Goal: Use online tool/utility: Utilize a website feature to perform a specific function

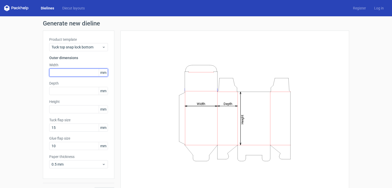
click at [84, 72] on input "text" at bounding box center [78, 73] width 59 height 8
type input "44"
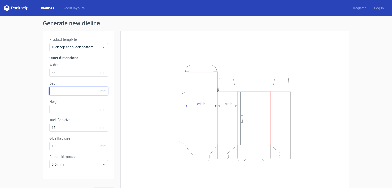
click at [81, 91] on input "text" at bounding box center [78, 91] width 59 height 8
type input "44"
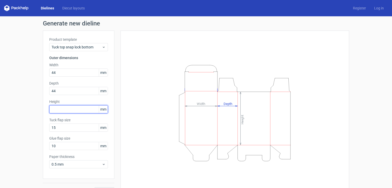
click at [76, 110] on input "text" at bounding box center [78, 109] width 59 height 8
type input "112"
click at [94, 187] on button "Generate" at bounding box center [104, 191] width 20 height 8
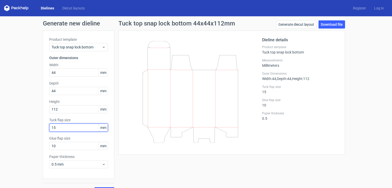
click at [66, 127] on input "15" at bounding box center [78, 128] width 59 height 8
drag, startPoint x: 73, startPoint y: 128, endPoint x: 30, endPoint y: 128, distance: 43.3
click at [30, 128] on div "Generate new dieline Product template Tuck top snap lock bottom Outer dimension…" at bounding box center [196, 107] width 392 height 183
type input "0"
click at [94, 187] on button "Generate" at bounding box center [104, 191] width 20 height 8
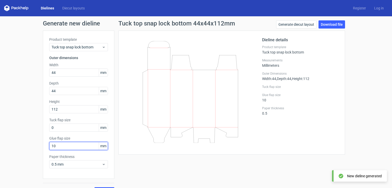
click at [82, 144] on input "10" at bounding box center [78, 146] width 59 height 8
drag, startPoint x: 88, startPoint y: 144, endPoint x: 32, endPoint y: 144, distance: 55.3
click at [32, 144] on div "Generate new dieline Product template Tuck top snap lock bottom Outer dimension…" at bounding box center [196, 107] width 392 height 183
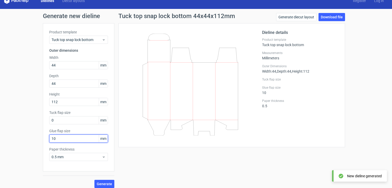
scroll to position [11, 0]
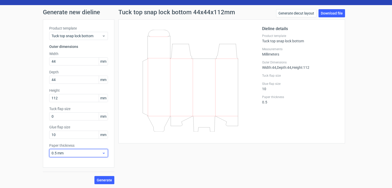
click at [95, 151] on span "0.5 mm" at bounding box center [76, 153] width 50 height 5
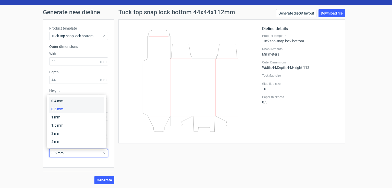
click at [63, 101] on div "0.4 mm" at bounding box center [76, 101] width 55 height 8
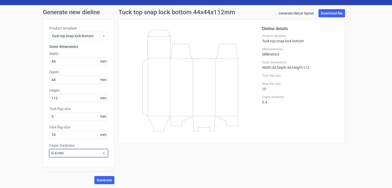
click at [66, 153] on span "0.4 mm" at bounding box center [76, 153] width 50 height 5
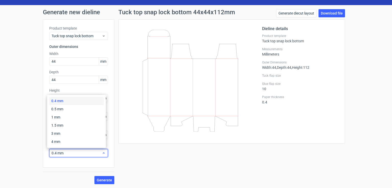
click at [67, 153] on span "0.4 mm" at bounding box center [76, 153] width 50 height 5
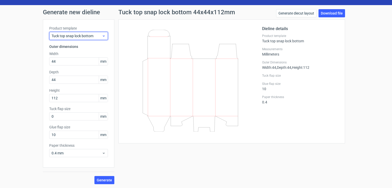
click at [76, 36] on span "Tuck top snap lock bottom" at bounding box center [76, 35] width 50 height 5
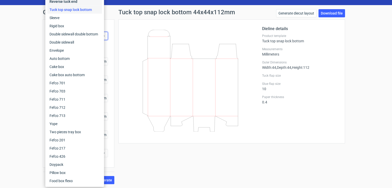
click at [60, 1] on div "Reverse tuck end" at bounding box center [74, 1] width 55 height 8
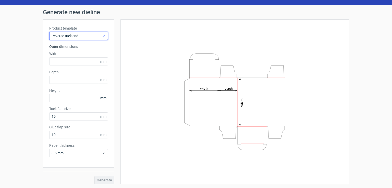
click at [77, 39] on div "Reverse tuck end" at bounding box center [78, 36] width 59 height 8
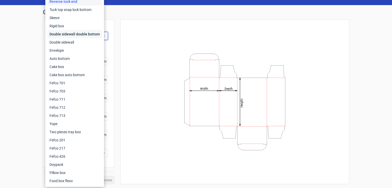
click at [72, 34] on div "Double sidewall double bottom" at bounding box center [74, 34] width 55 height 8
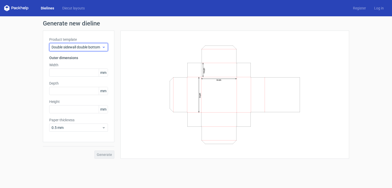
click at [71, 47] on span "Double sidewall double bottom" at bounding box center [76, 47] width 50 height 5
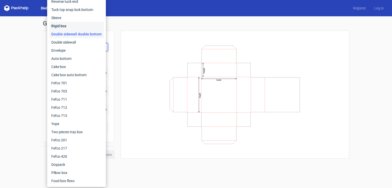
click at [66, 23] on div "Rigid box" at bounding box center [76, 26] width 55 height 8
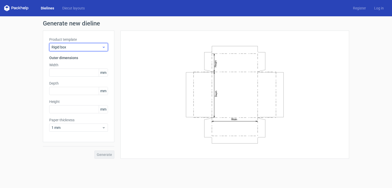
click at [82, 47] on span "Rigid box" at bounding box center [76, 47] width 50 height 5
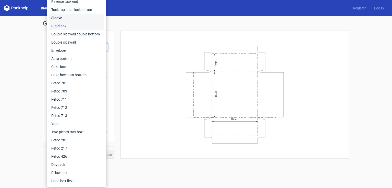
click at [65, 20] on div "Sleeve" at bounding box center [76, 18] width 55 height 8
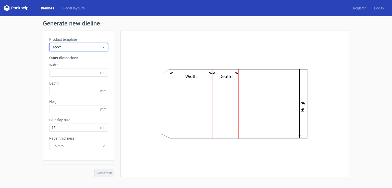
click at [63, 47] on span "Sleeve" at bounding box center [76, 47] width 50 height 5
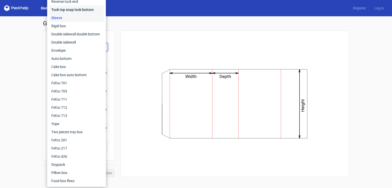
click at [71, 9] on div "Tuck top snap lock bottom" at bounding box center [76, 10] width 55 height 8
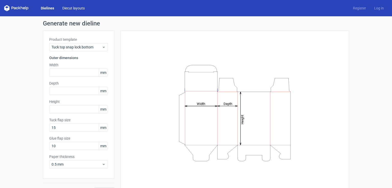
click at [71, 10] on link "Diecut layouts" at bounding box center [73, 8] width 31 height 5
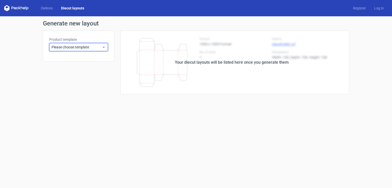
click at [82, 43] on div "Please choose template" at bounding box center [78, 47] width 59 height 8
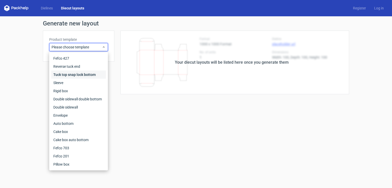
click at [83, 75] on div "Tuck top snap lock bottom" at bounding box center [78, 75] width 55 height 8
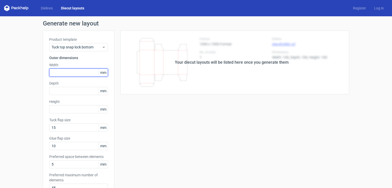
click at [72, 72] on input "text" at bounding box center [78, 73] width 59 height 8
type input "44"
click at [75, 93] on input "text" at bounding box center [78, 91] width 59 height 8
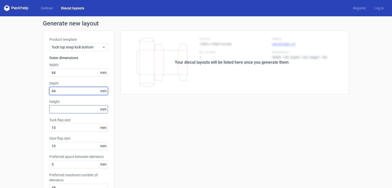
type input "44"
click at [74, 108] on input "text" at bounding box center [78, 109] width 59 height 8
type input "112"
